Goal: Understand process/instructions: Learn how to perform a task or action

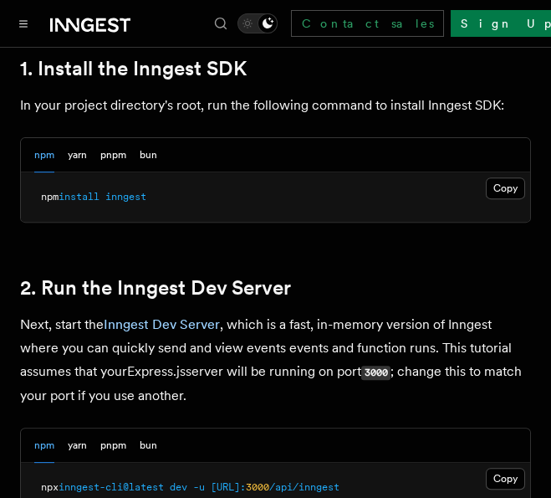
scroll to position [1171, 0]
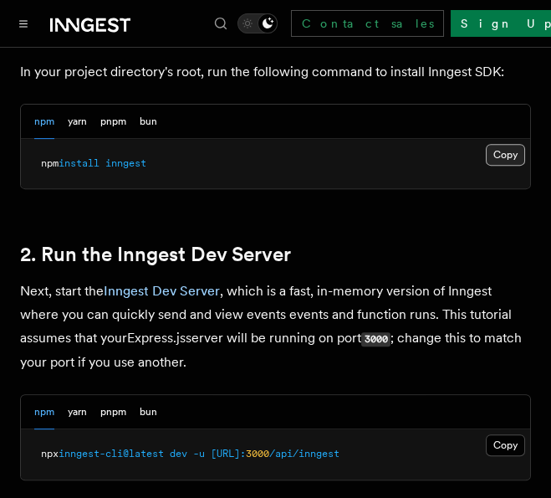
click at [494, 156] on button "Copy Copied" at bounding box center [505, 155] width 39 height 22
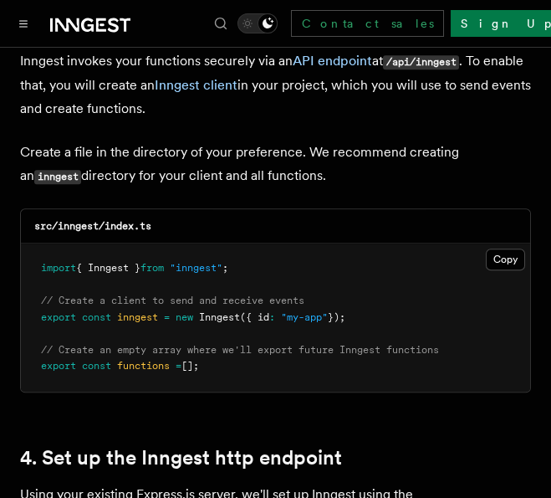
scroll to position [2174, 0]
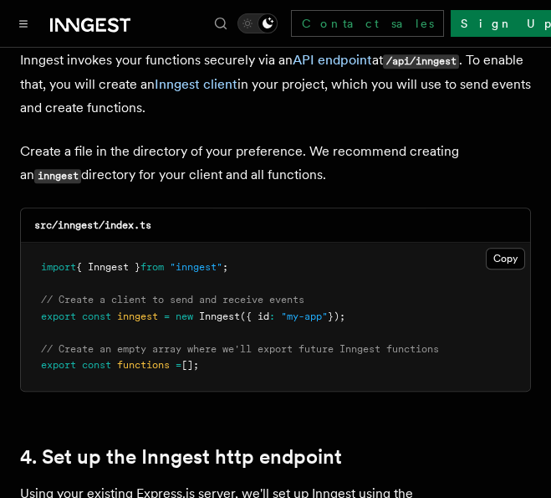
drag, startPoint x: 217, startPoint y: 343, endPoint x: 42, endPoint y: 245, distance: 200.3
click at [42, 245] on pre "import { Inngest } from "inngest" ; // Create a client to send and receive even…" at bounding box center [275, 316] width 509 height 148
click at [242, 339] on pre "import { Inngest } from "inngest" ; // Create a client to send and receive even…" at bounding box center [275, 316] width 509 height 148
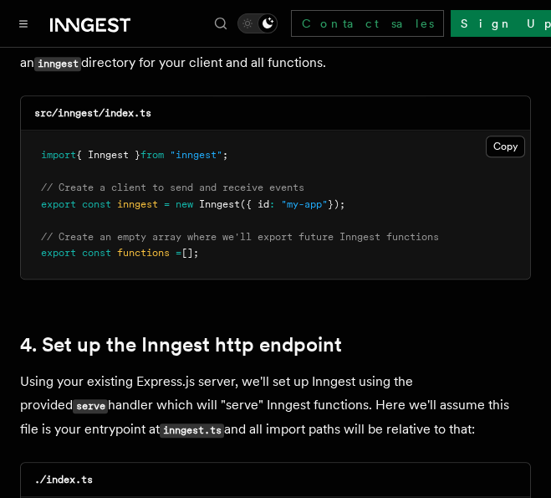
scroll to position [2285, 0]
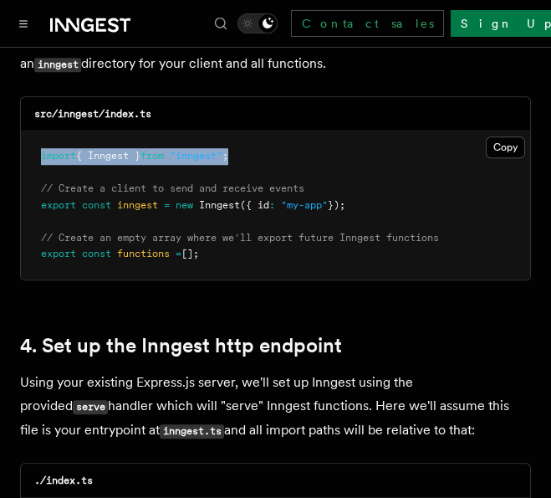
drag, startPoint x: 242, startPoint y: 133, endPoint x: 42, endPoint y: 131, distance: 199.9
click at [42, 131] on pre "import { Inngest } from "inngest" ; // Create a client to send and receive even…" at bounding box center [275, 205] width 509 height 148
copy span "import { Inngest } from "inngest" ;"
drag, startPoint x: 360, startPoint y: 180, endPoint x: 32, endPoint y: 184, distance: 327.8
click at [32, 184] on pre "import { Inngest } from "inngest" ; // Create a client to send and receive even…" at bounding box center [275, 205] width 509 height 148
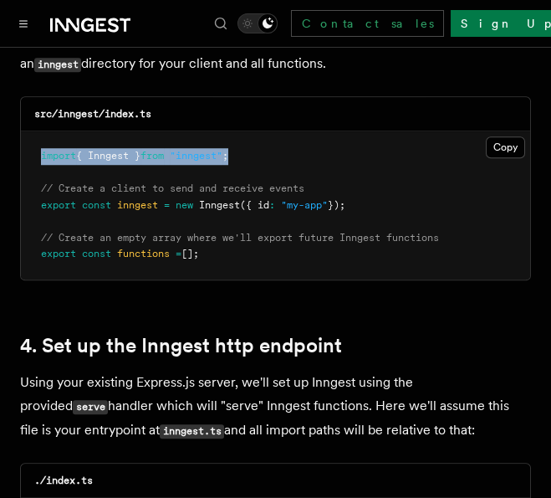
copy span "export const inngest = new Inngest ({ id : "my-app" });"
drag, startPoint x: 209, startPoint y: 230, endPoint x: 40, endPoint y: 237, distance: 169.1
click at [40, 237] on pre "import { Inngest } from "inngest" ; // Create a client to send and receive even…" at bounding box center [275, 205] width 509 height 148
copy span "export const functions = [];"
click at [243, 230] on pre "import { Inngest } from "inngest" ; // Create a client to send and receive even…" at bounding box center [275, 205] width 509 height 148
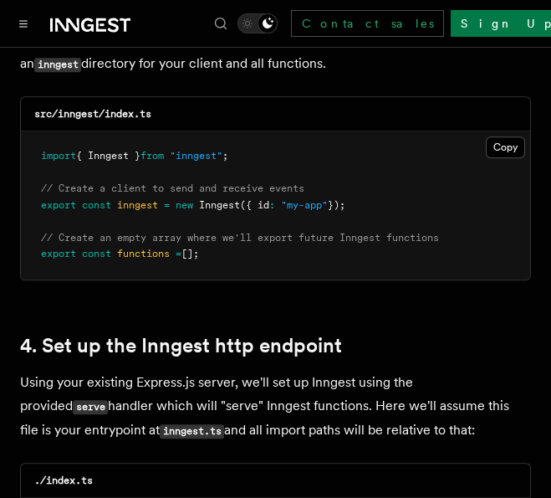
drag, startPoint x: 221, startPoint y: 229, endPoint x: 38, endPoint y: 171, distance: 192.0
click at [38, 171] on pre "import { Inngest } from "inngest" ; // Create a client to send and receive even…" at bounding box center [275, 205] width 509 height 148
copy code "// Create a client to send and receive events export const inngest = new Innges…"
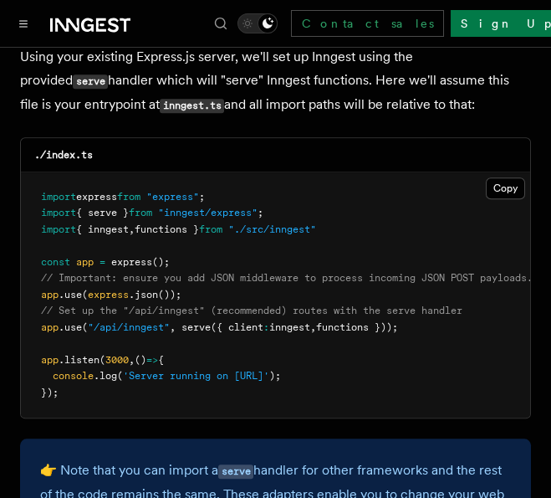
scroll to position [2620, 0]
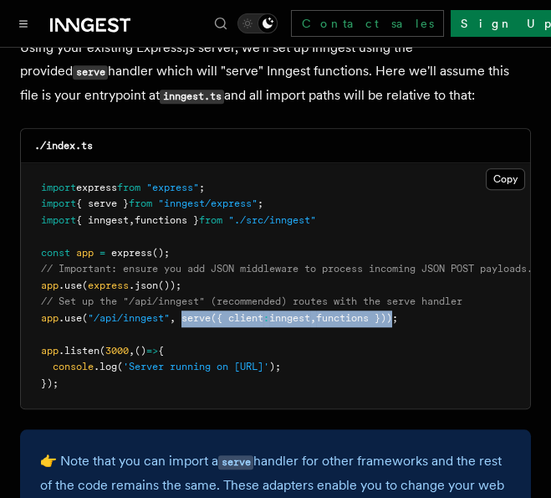
drag, startPoint x: 405, startPoint y: 297, endPoint x: 185, endPoint y: 298, distance: 219.9
click at [185, 312] on span "app .use ( "/api/inngest" , serve ({ client : inngest , functions }));" at bounding box center [219, 318] width 357 height 12
copy span "serve ({ client : inngest , functions })"
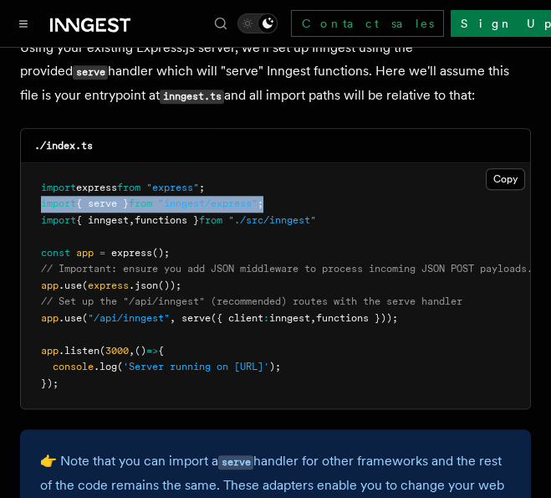
drag, startPoint x: 284, startPoint y: 180, endPoint x: 35, endPoint y: 181, distance: 249.2
click at [35, 181] on pre "import express from "express" ; import { serve } from "inngest/express" ; impor…" at bounding box center [275, 286] width 509 height 246
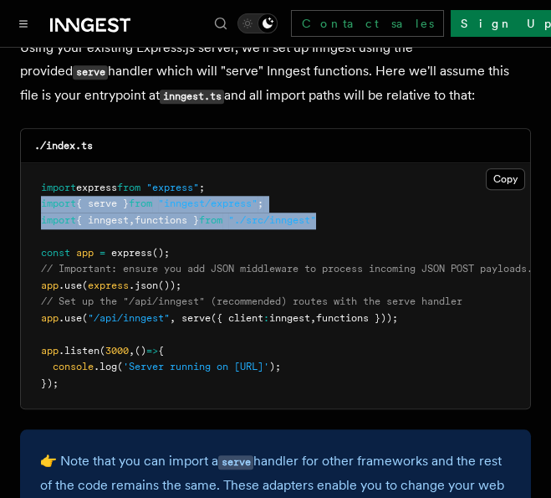
drag, startPoint x: 343, startPoint y: 196, endPoint x: 35, endPoint y: 181, distance: 308.0
click at [35, 181] on pre "import express from "express" ; import { serve } from "inngest/express" ; impor…" at bounding box center [275, 286] width 509 height 246
copy code "import { serve } from "inngest/express" ; import { inngest , functions } from "…"
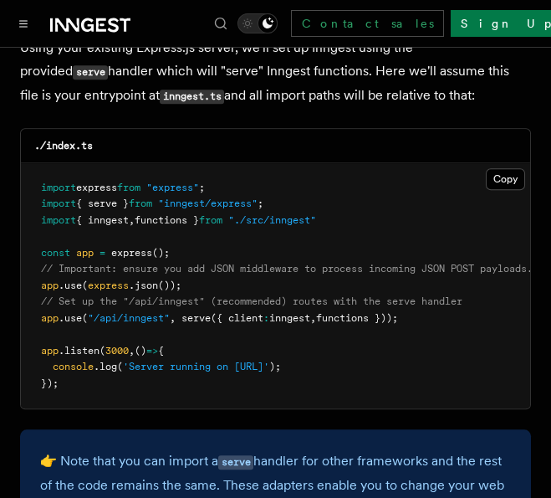
click at [236, 307] on pre "import express from "express" ; import { serve } from "inngest/express" ; impor…" at bounding box center [275, 286] width 509 height 246
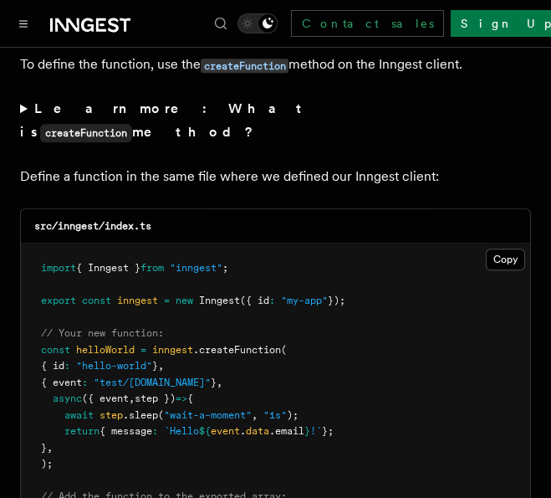
scroll to position [3345, 0]
